Goal: Transaction & Acquisition: Obtain resource

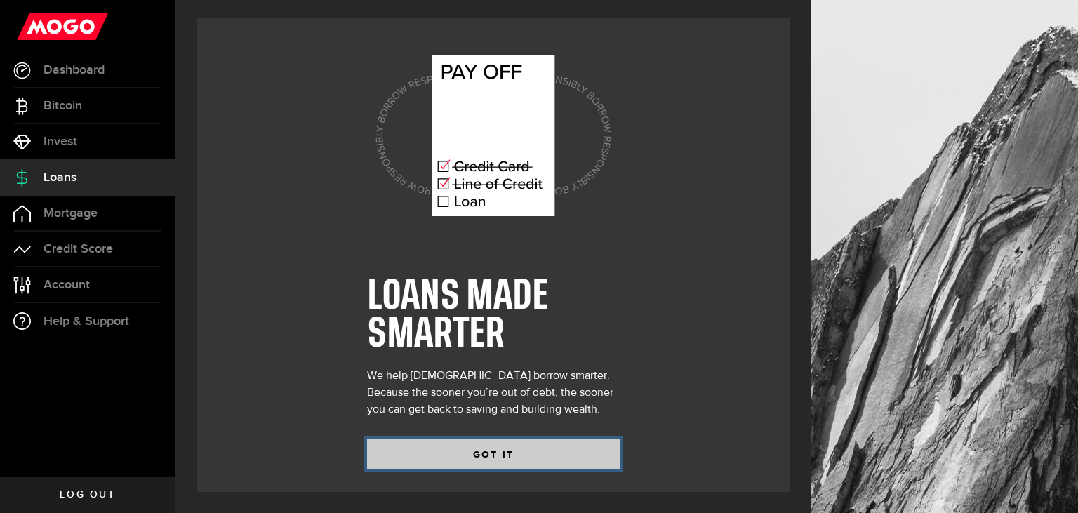
click at [510, 448] on button "GOT IT" at bounding box center [493, 454] width 253 height 29
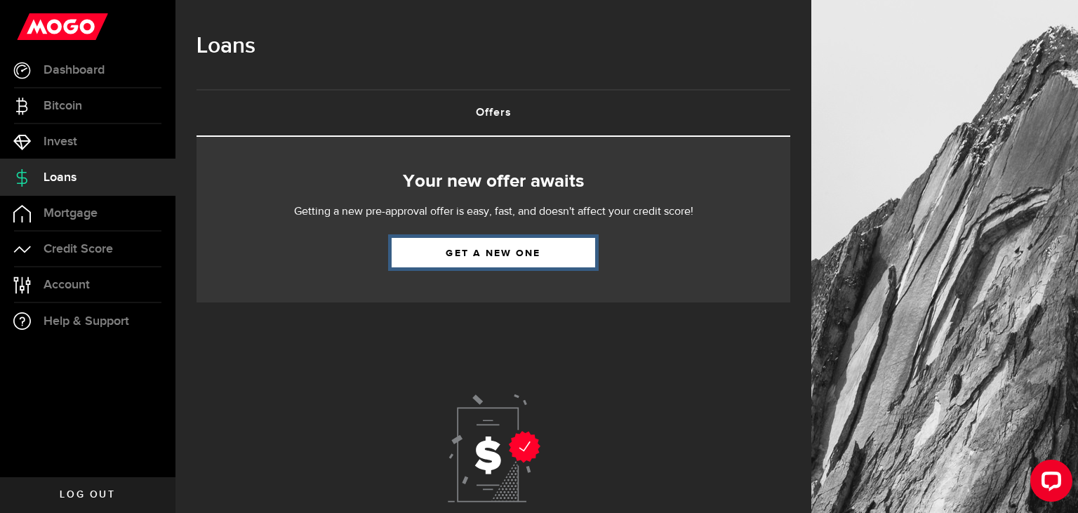
click at [517, 256] on link "Get a new one" at bounding box center [494, 252] width 204 height 29
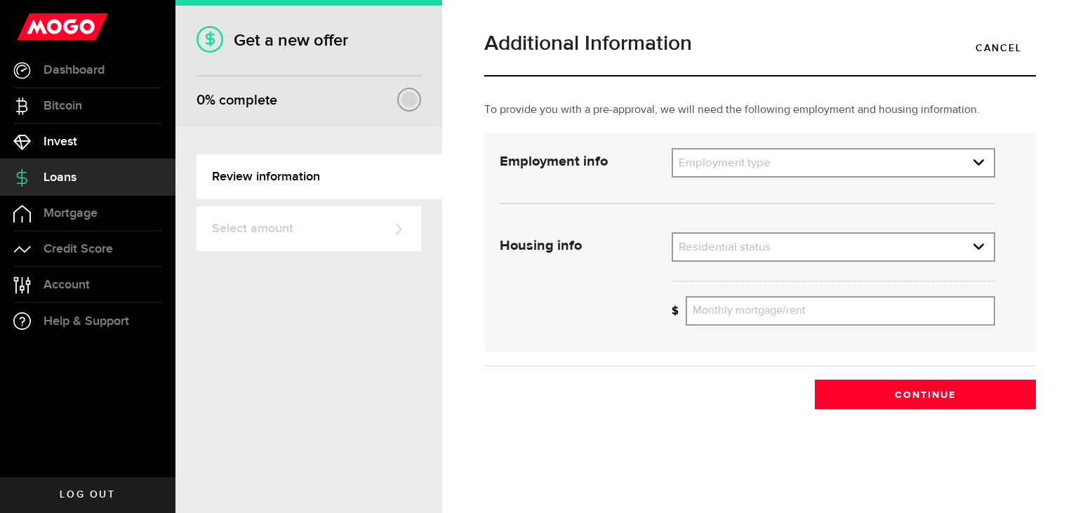
click at [53, 142] on span "Invest" at bounding box center [61, 142] width 34 height 13
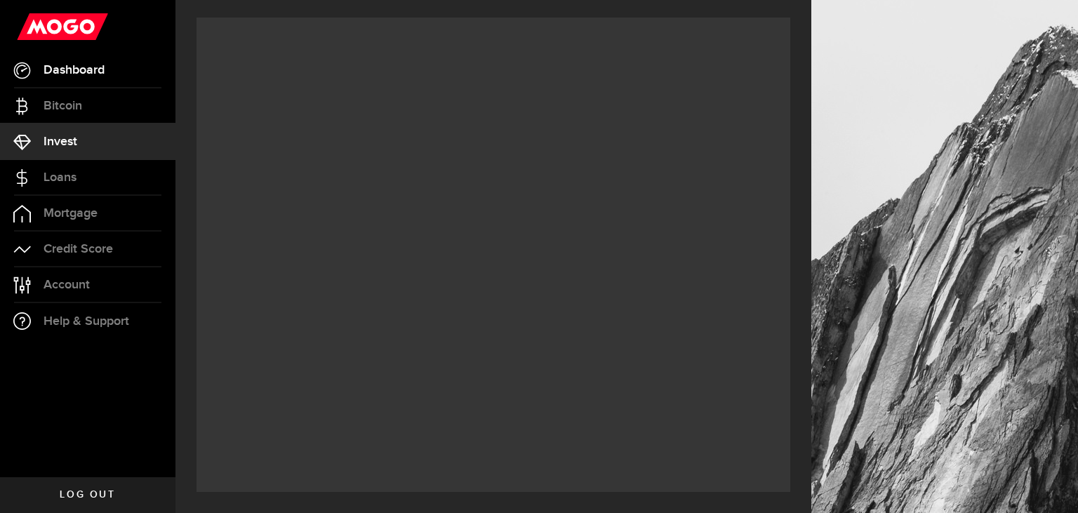
click at [65, 67] on span "Dashboard" at bounding box center [74, 70] width 61 height 13
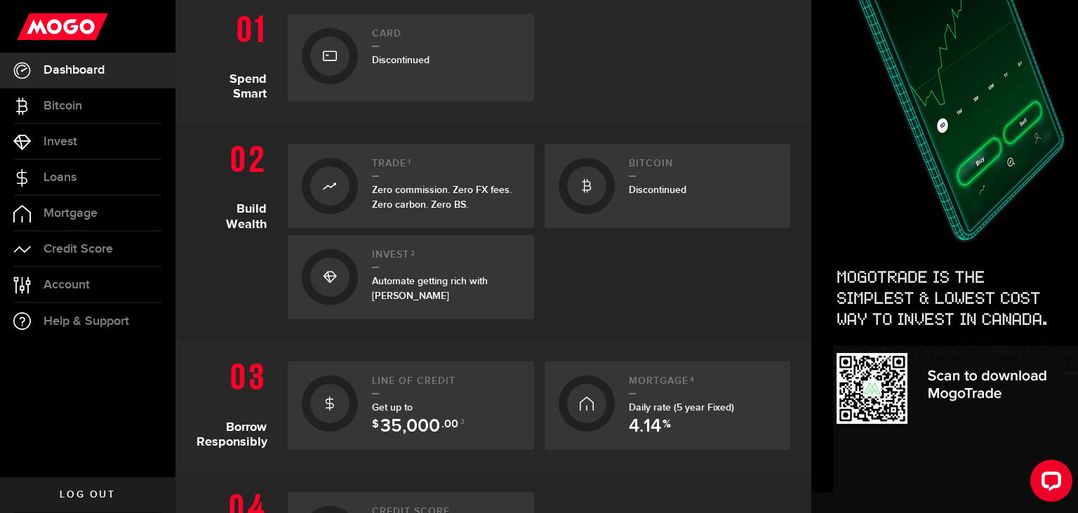
scroll to position [421, 0]
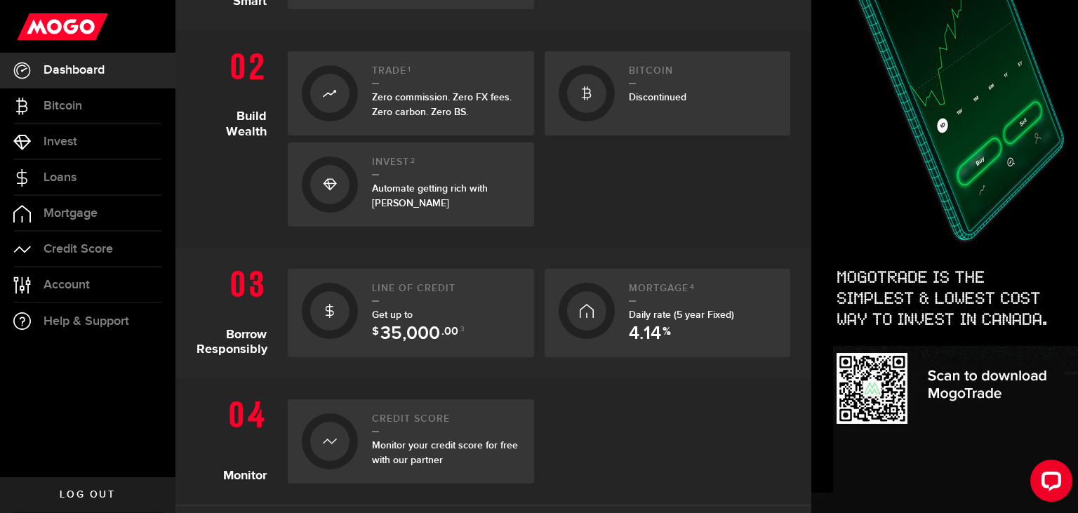
click at [419, 336] on span "35,000" at bounding box center [411, 334] width 60 height 18
